Goal: Find specific page/section: Find specific page/section

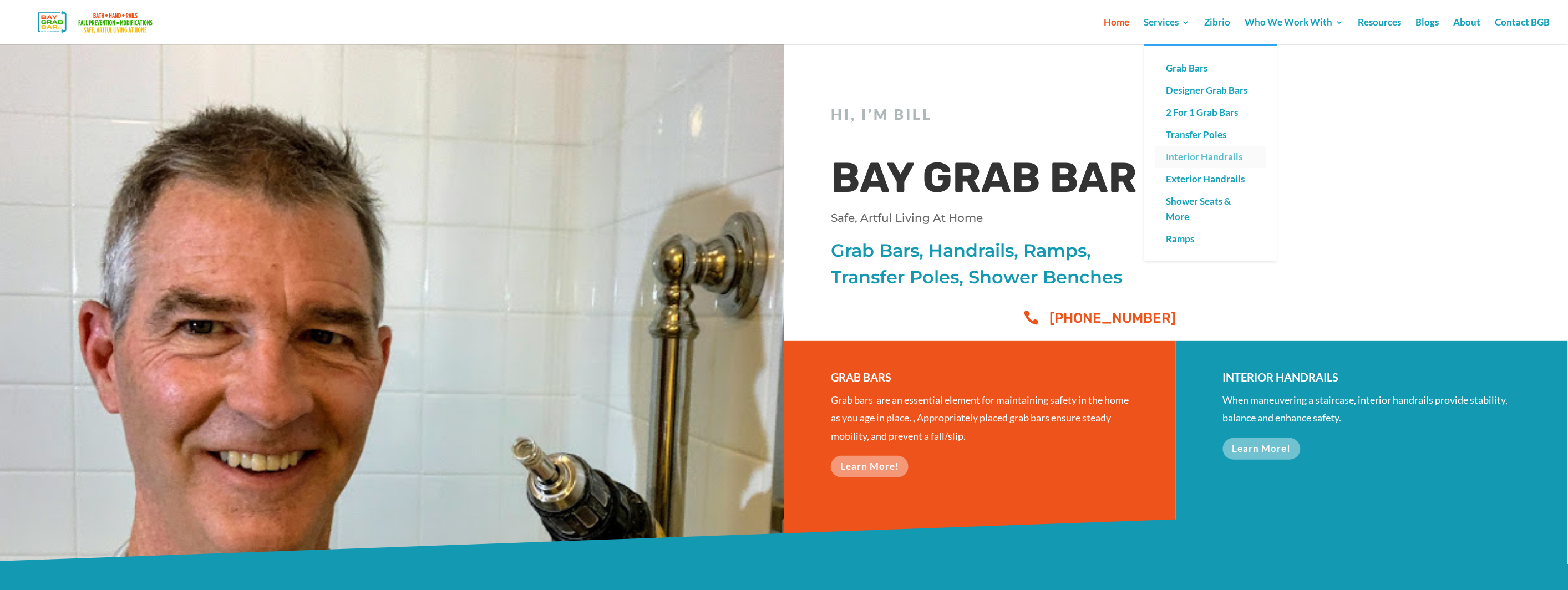
click at [1198, 156] on link "Interior Handrails" at bounding box center [1210, 157] width 111 height 22
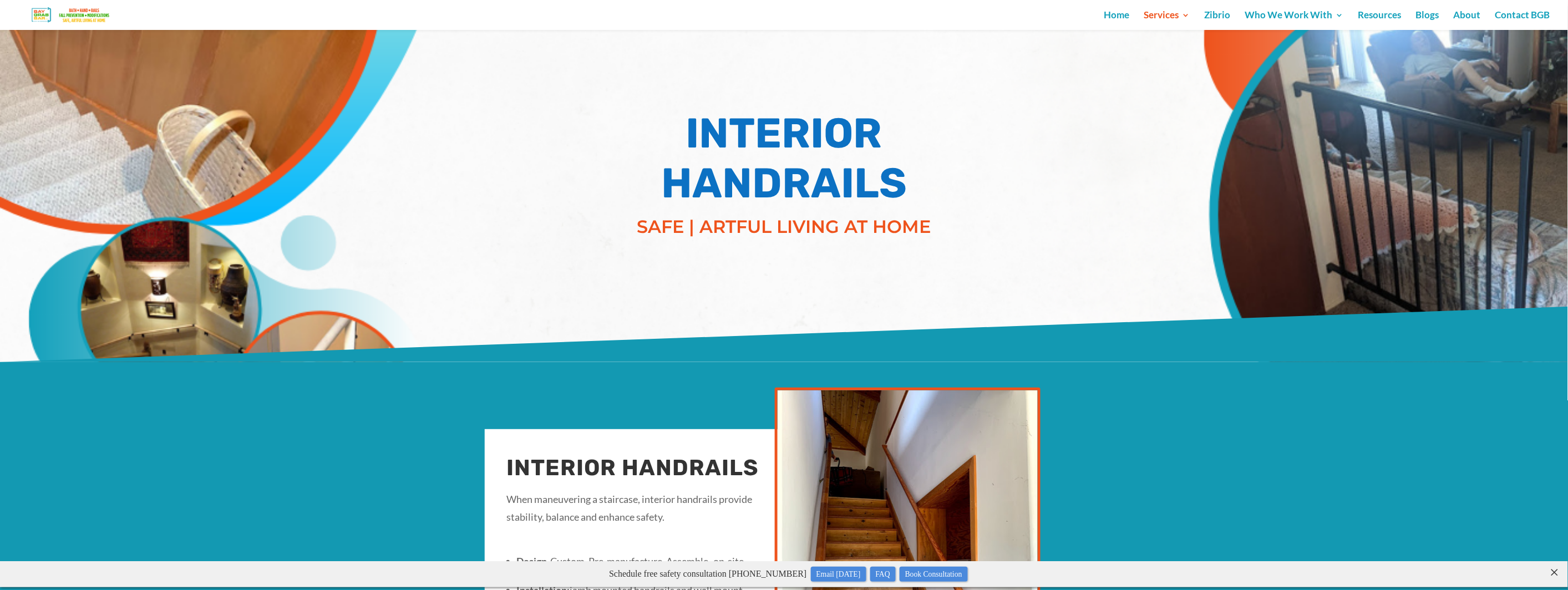
scroll to position [22, 0]
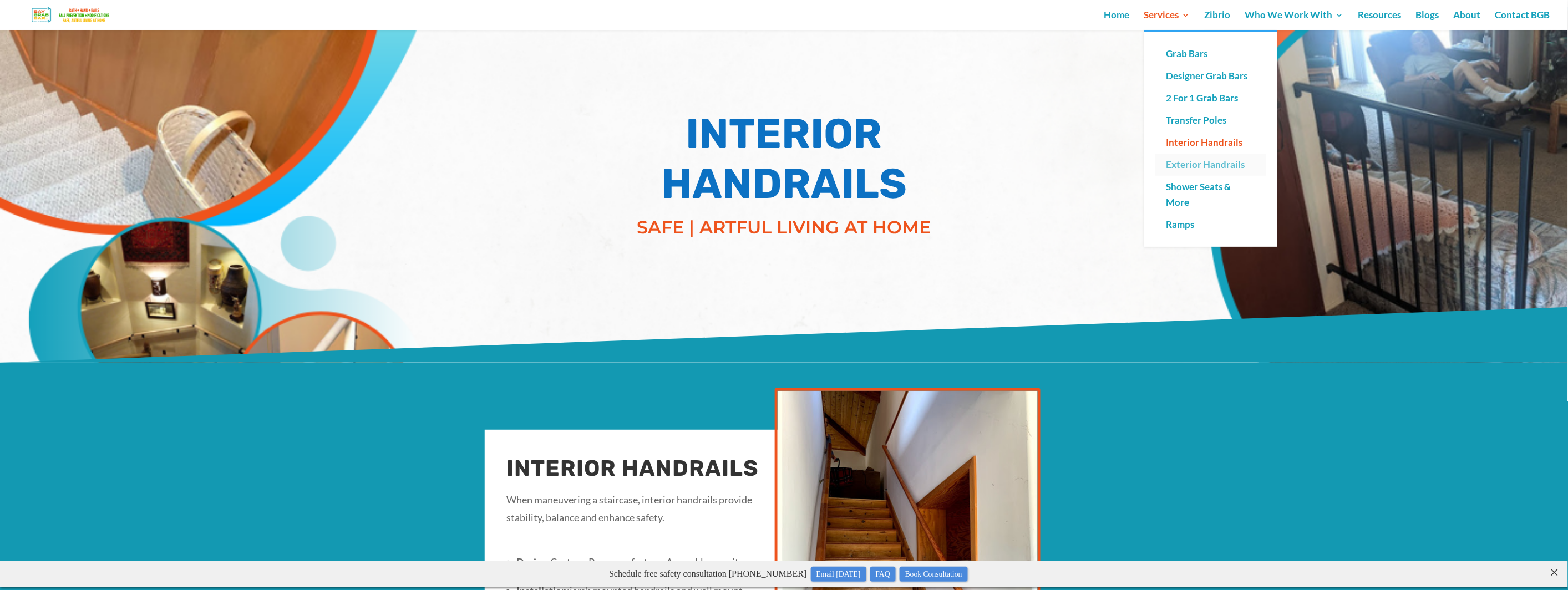
click at [1196, 162] on link "Exterior Handrails" at bounding box center [1210, 164] width 111 height 22
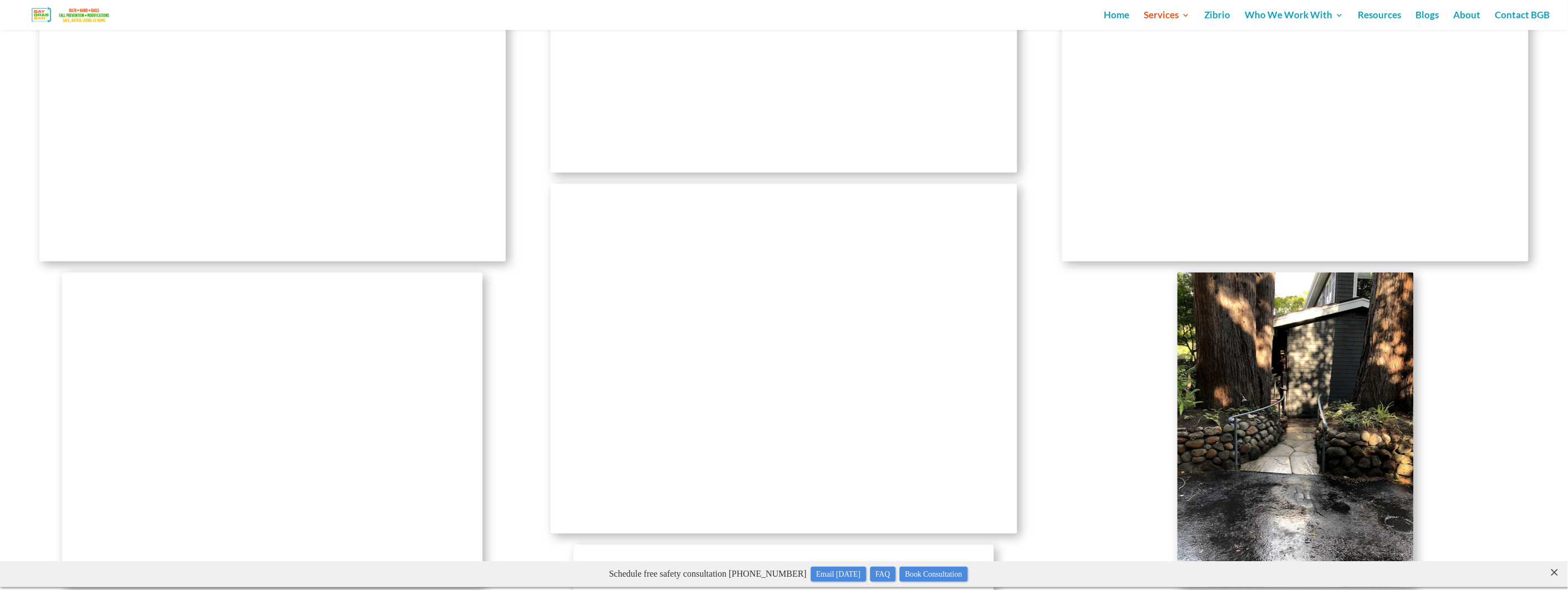
scroll to position [1461, 0]
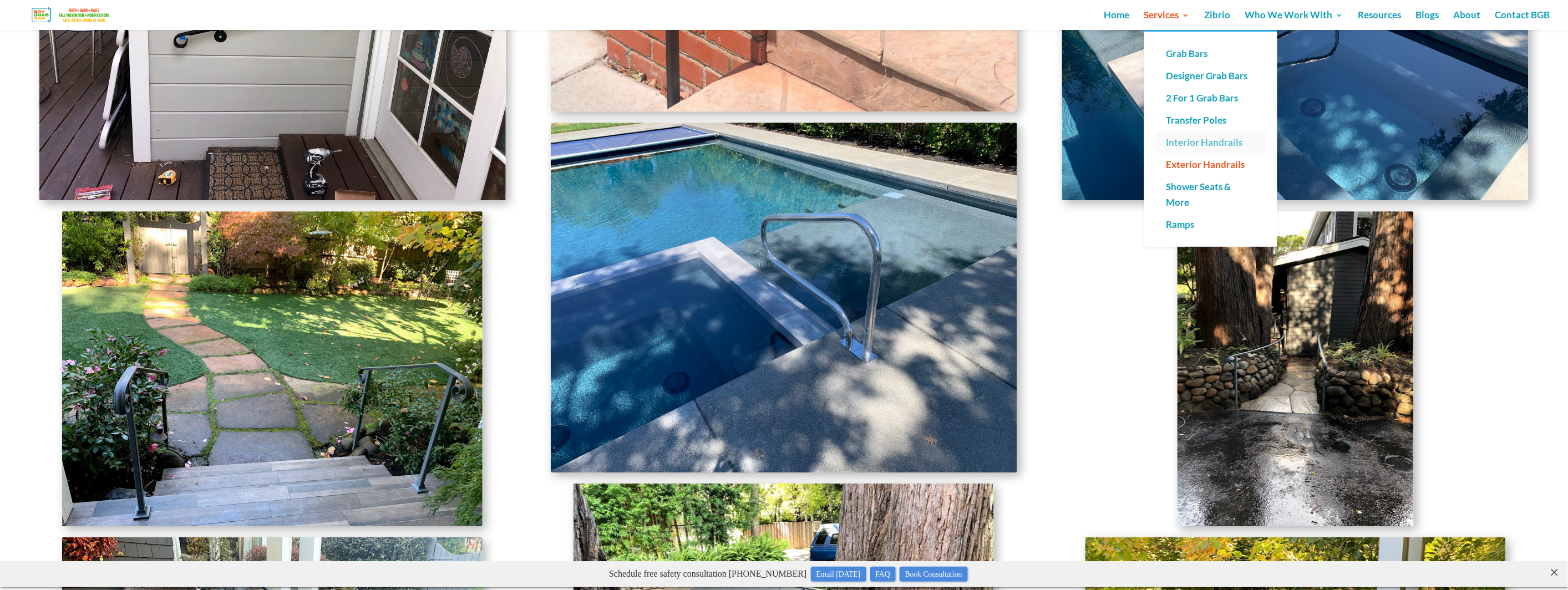
click at [1185, 139] on link "Interior Handrails" at bounding box center [1210, 142] width 111 height 22
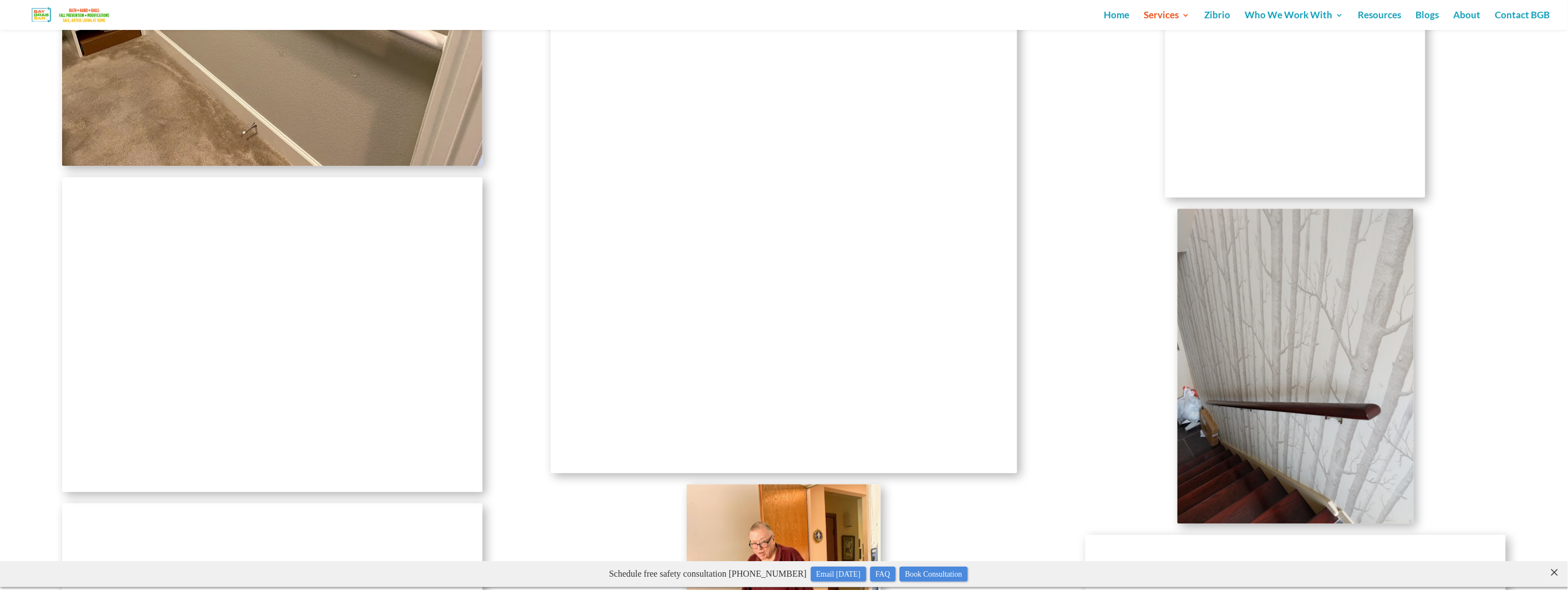
scroll to position [876, 0]
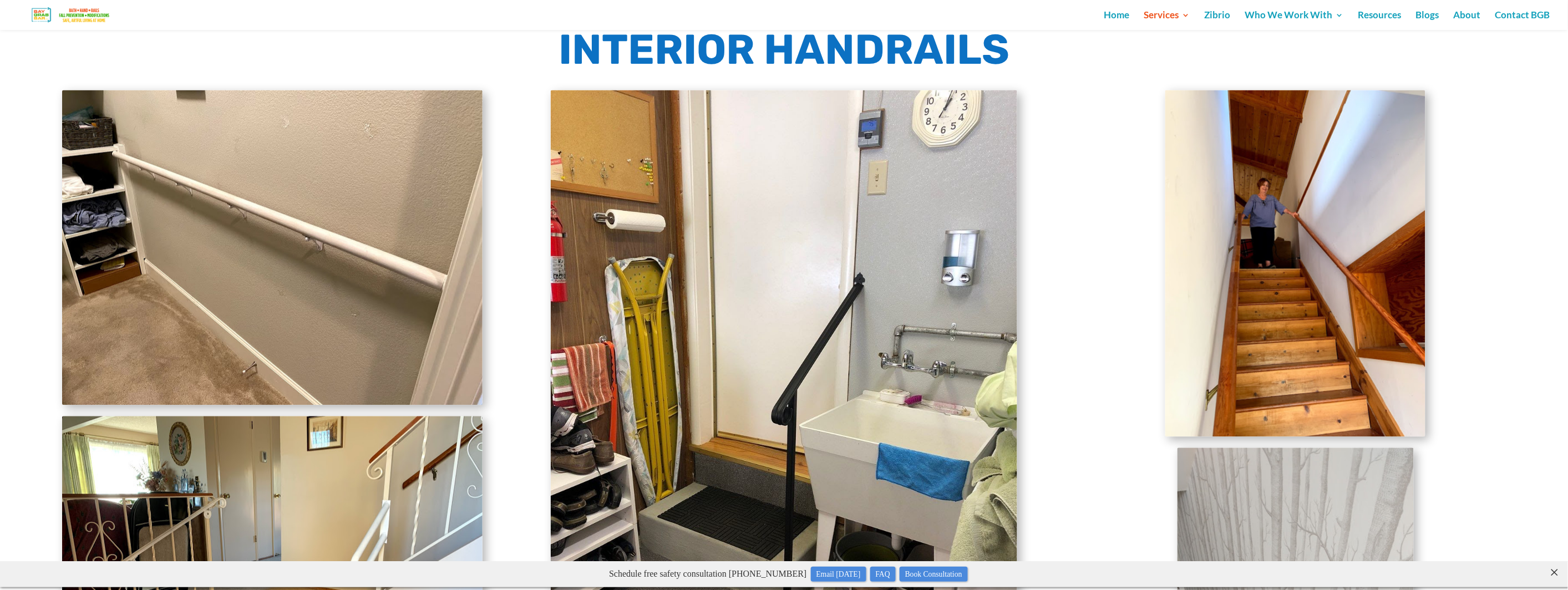
click at [802, 382] on img at bounding box center [784, 401] width 466 height 622
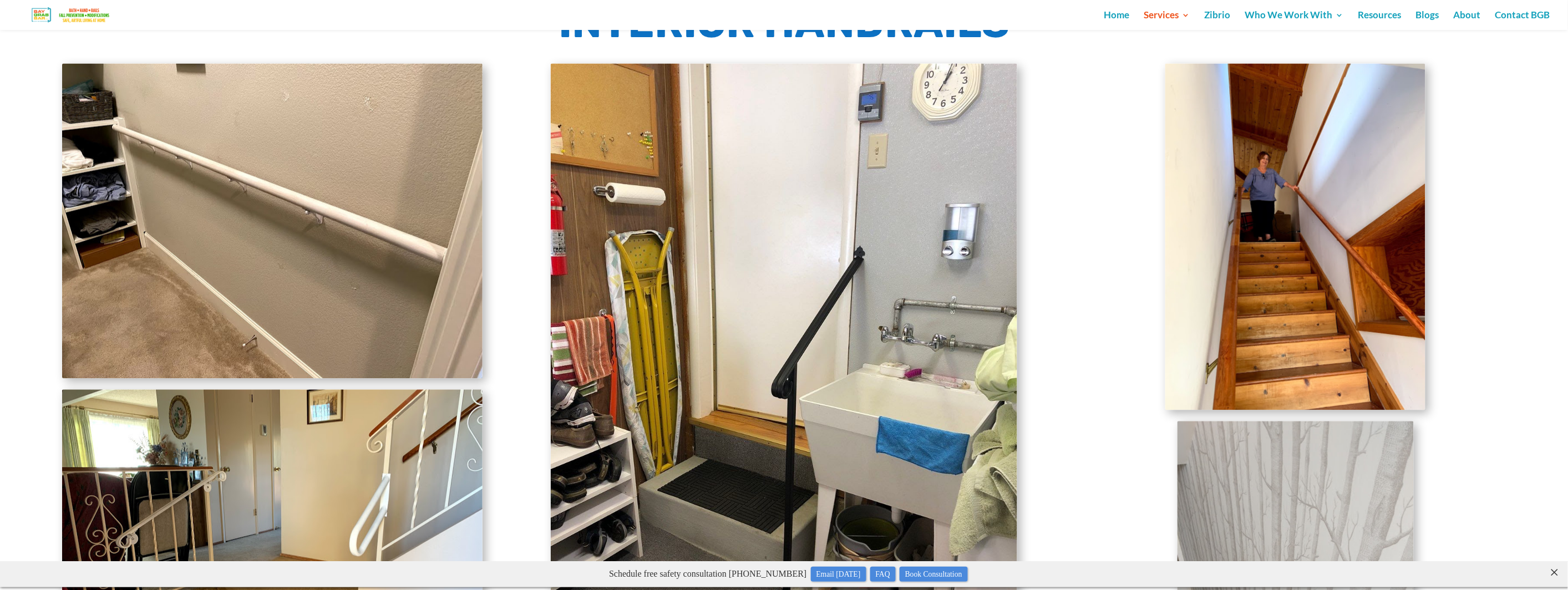
scroll to position [900, 0]
